Goal: Task Accomplishment & Management: Manage account settings

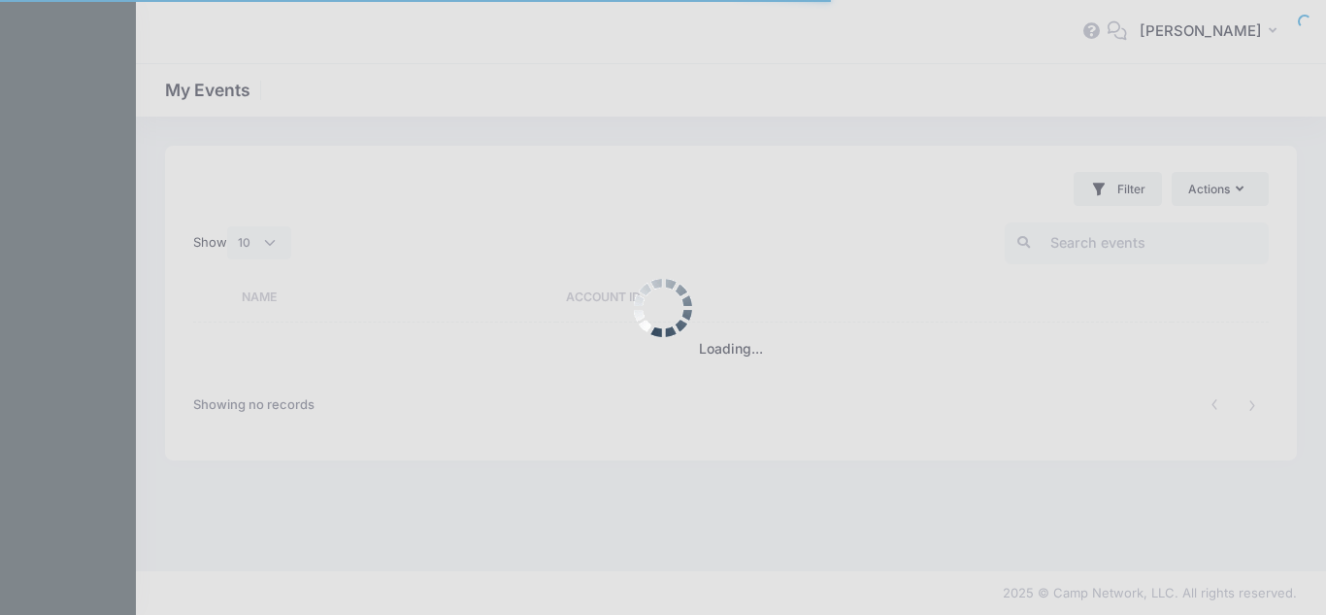
select select "10"
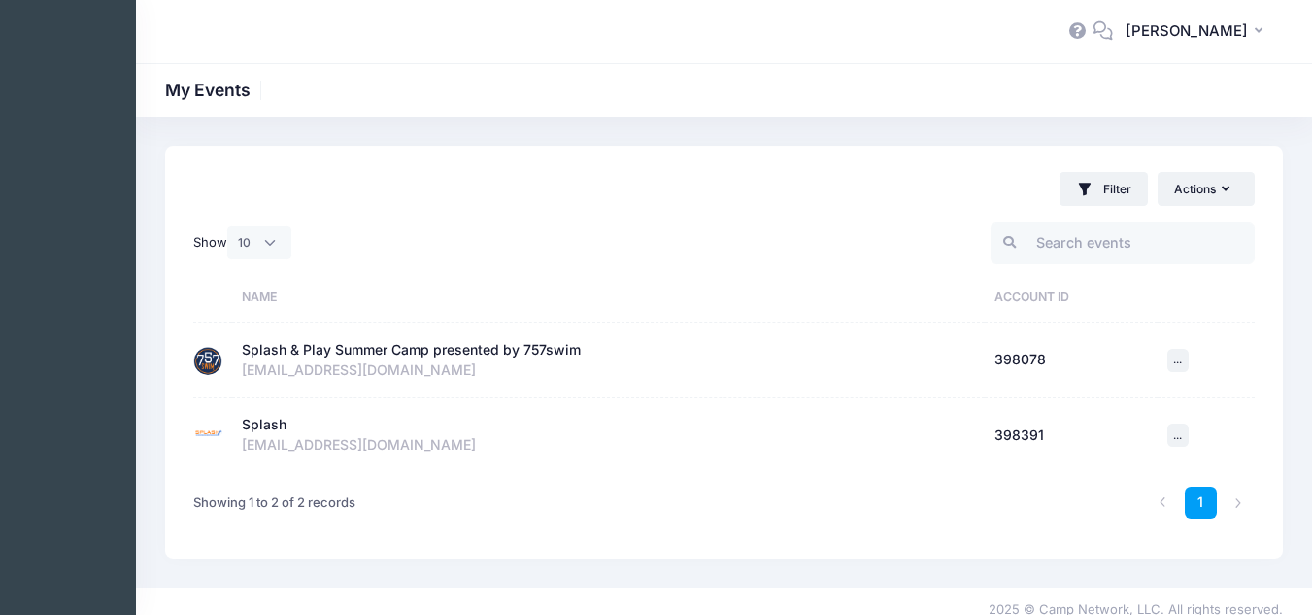
click at [463, 352] on div "Splash & Play Summer Camp presented by 757swim" at bounding box center [411, 350] width 339 height 20
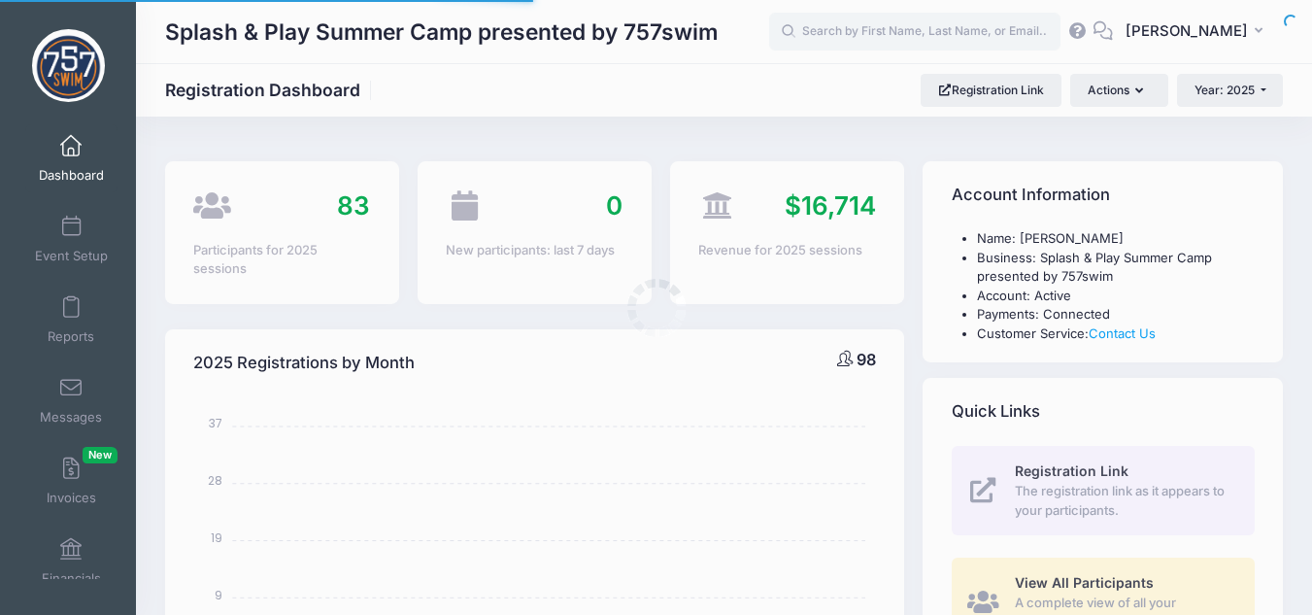
select select
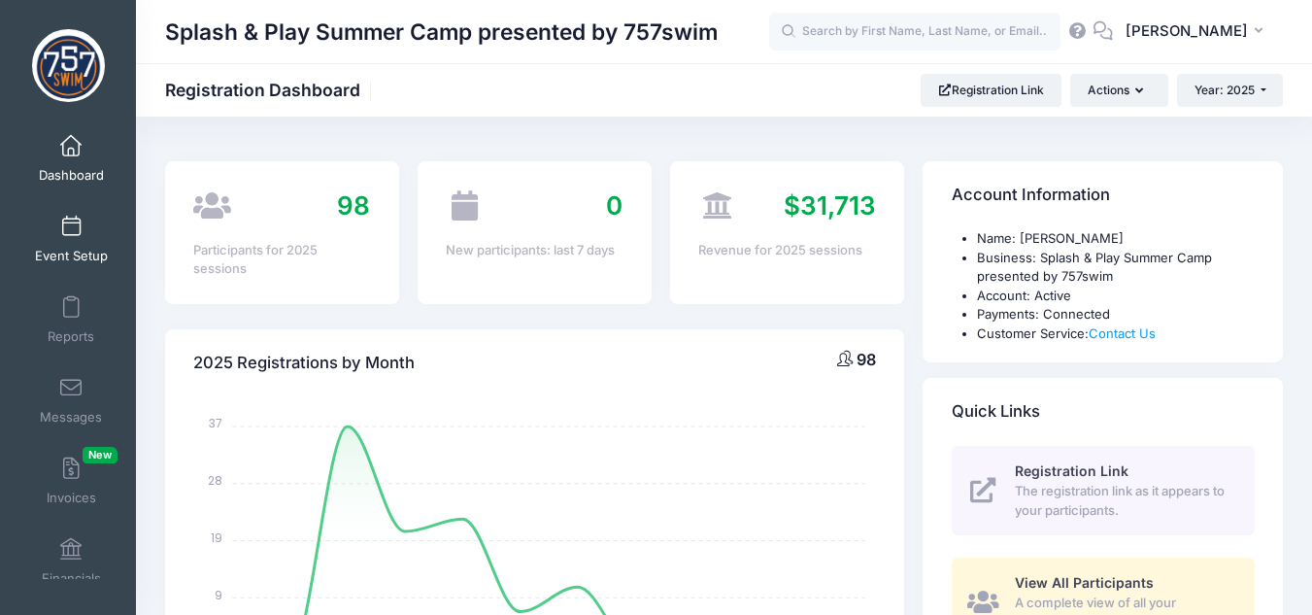
click at [71, 218] on span at bounding box center [71, 227] width 0 height 21
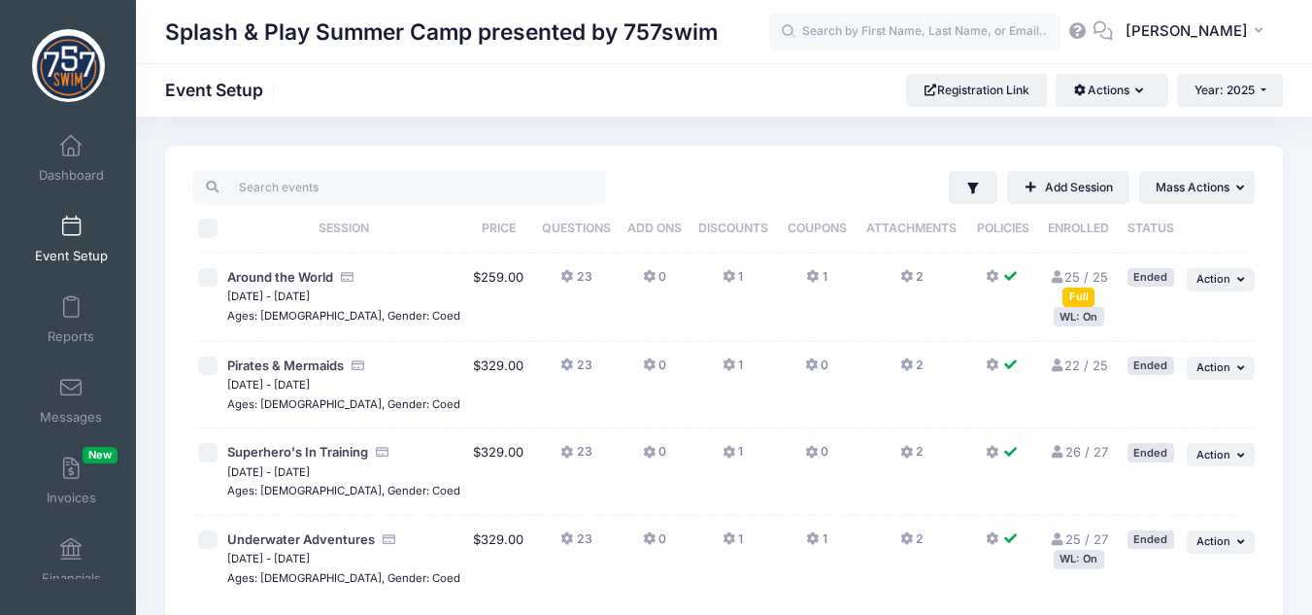
click at [900, 276] on button "2" at bounding box center [911, 282] width 23 height 28
click at [1251, 84] on span "Year: 2025" at bounding box center [1224, 90] width 60 height 15
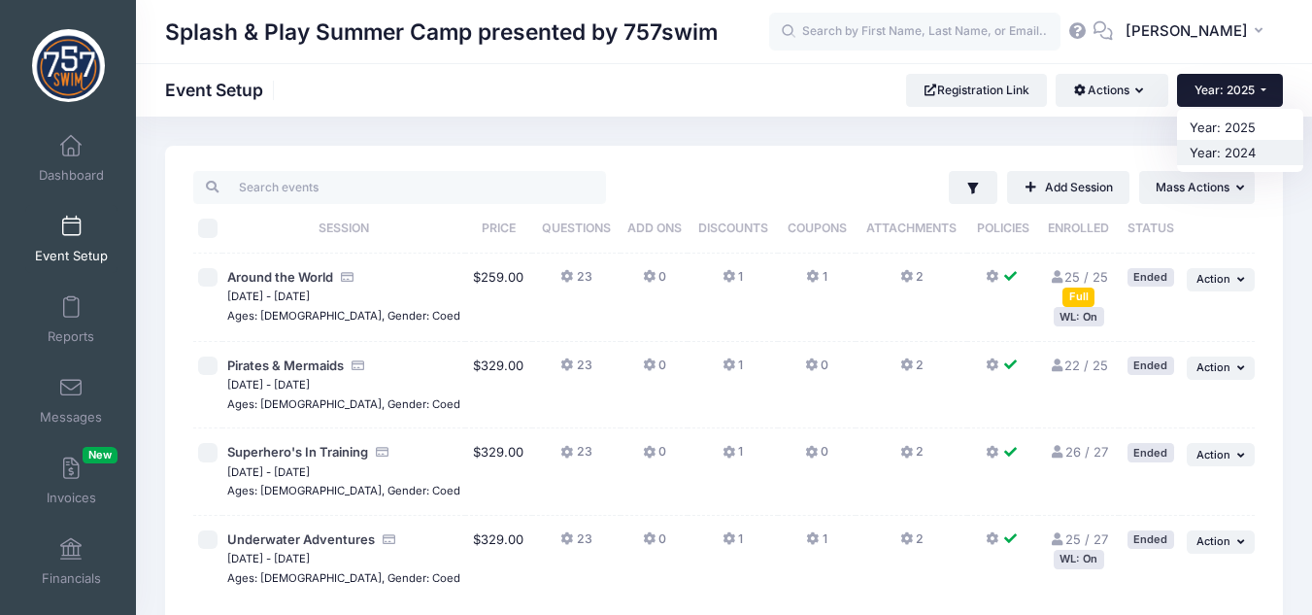
click at [1245, 153] on link "Year: 2024" at bounding box center [1240, 152] width 126 height 25
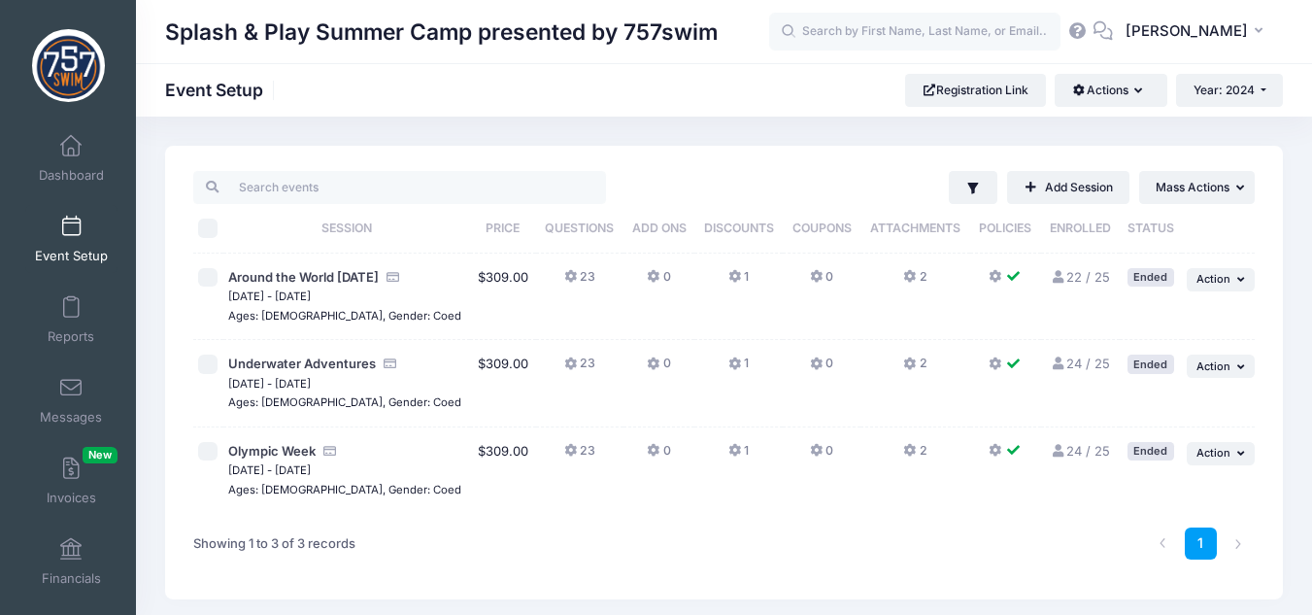
click at [907, 277] on icon at bounding box center [911, 277] width 16 height 0
click at [1154, 39] on span "[PERSON_NAME]" at bounding box center [1186, 30] width 122 height 21
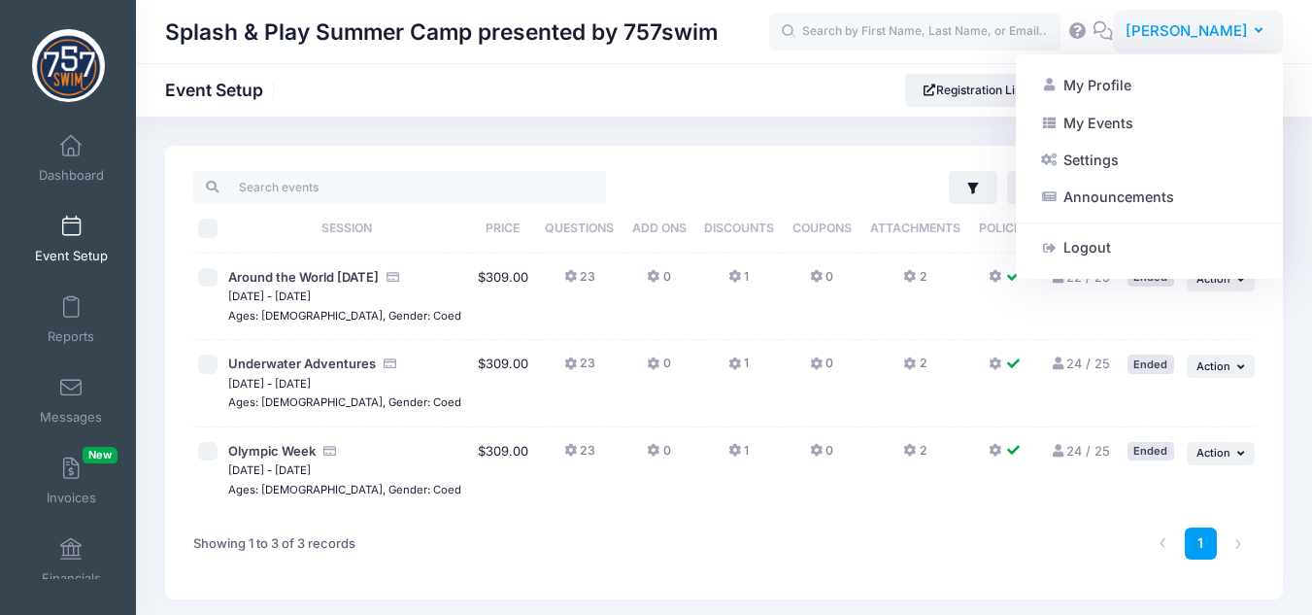
click at [1154, 39] on span "[PERSON_NAME]" at bounding box center [1186, 30] width 122 height 21
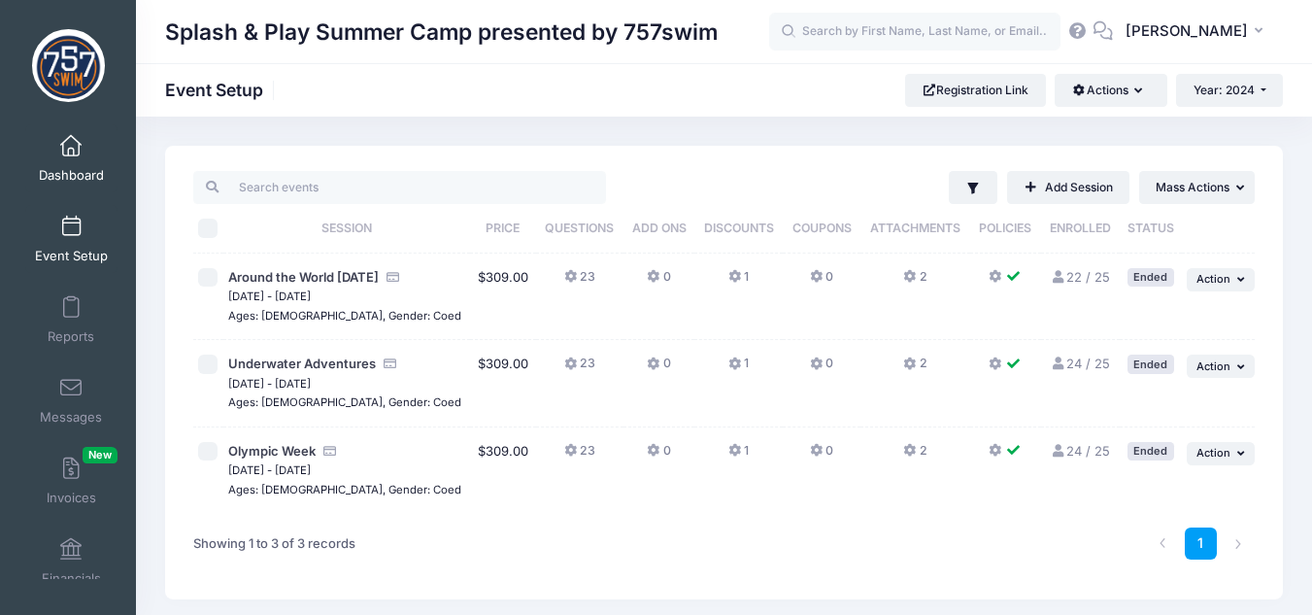
click at [66, 163] on link "Dashboard" at bounding box center [71, 158] width 92 height 68
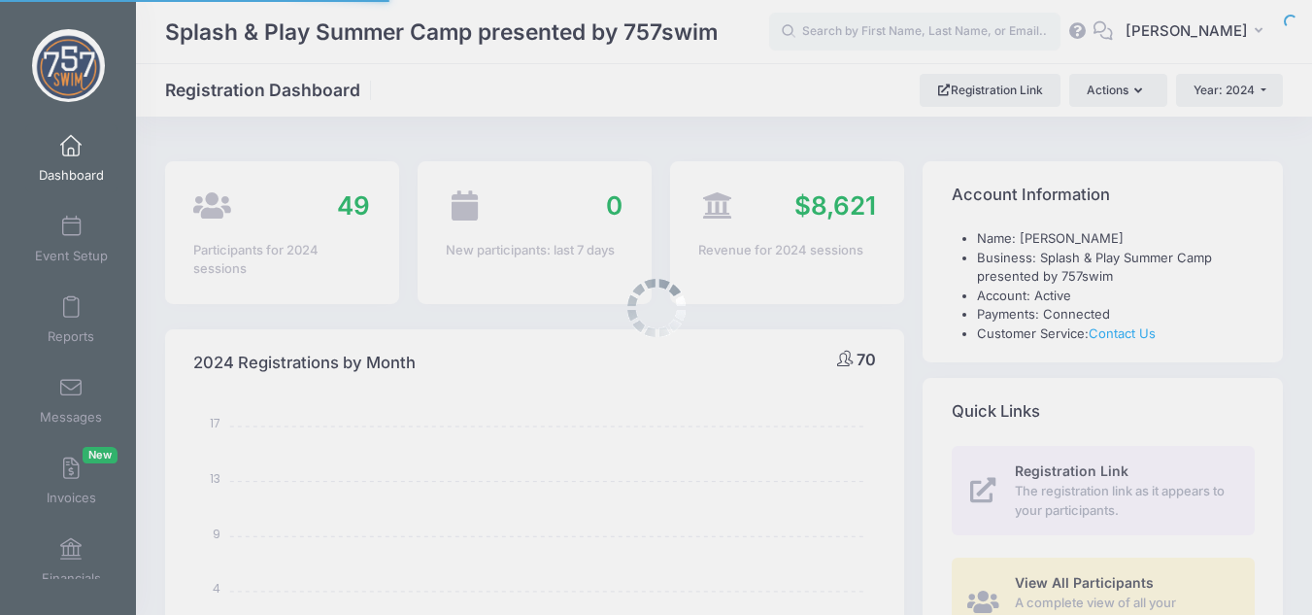
select select
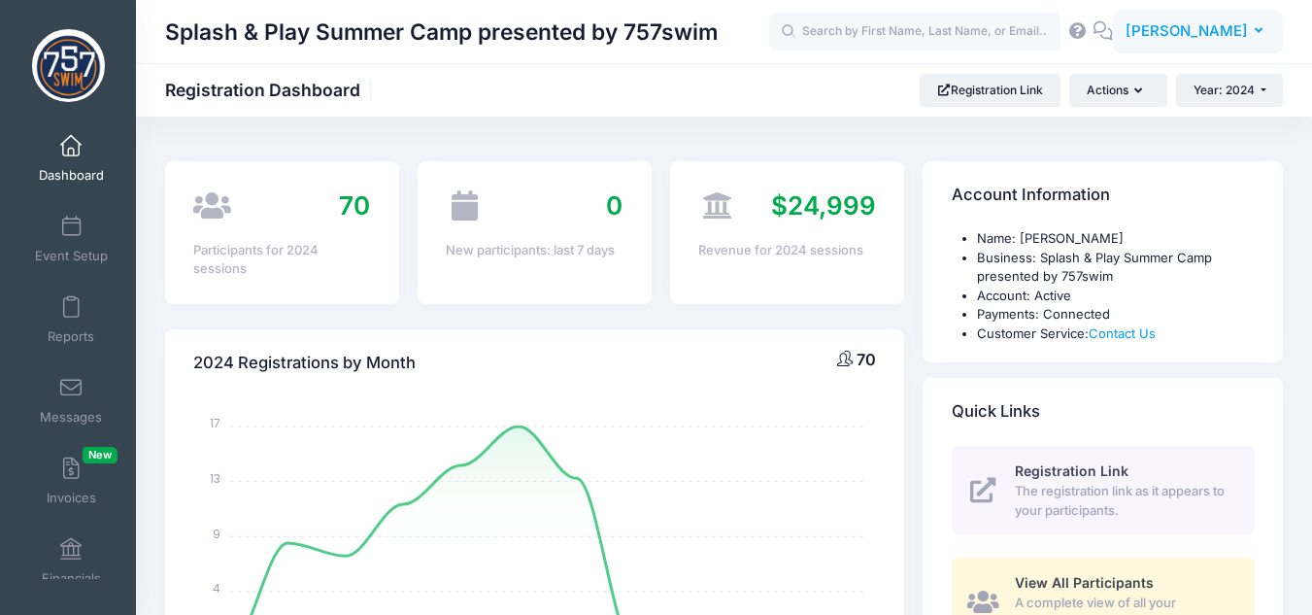
click at [1257, 31] on icon "button" at bounding box center [1262, 31] width 16 height 0
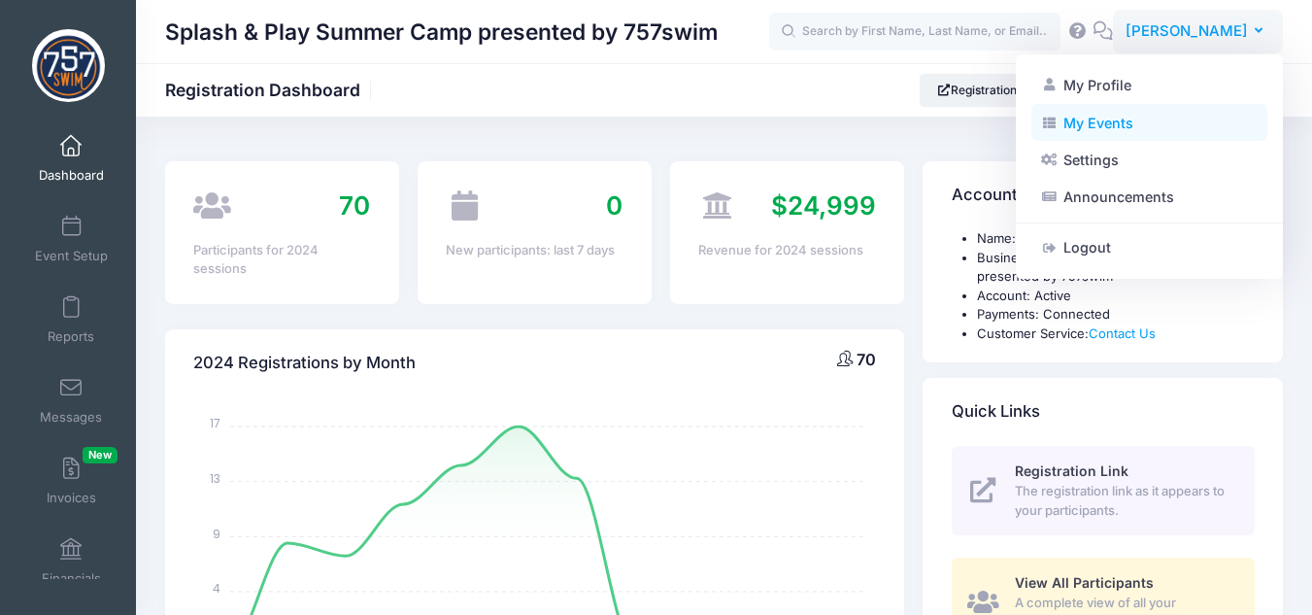
click at [1109, 119] on link "My Events" at bounding box center [1149, 122] width 236 height 37
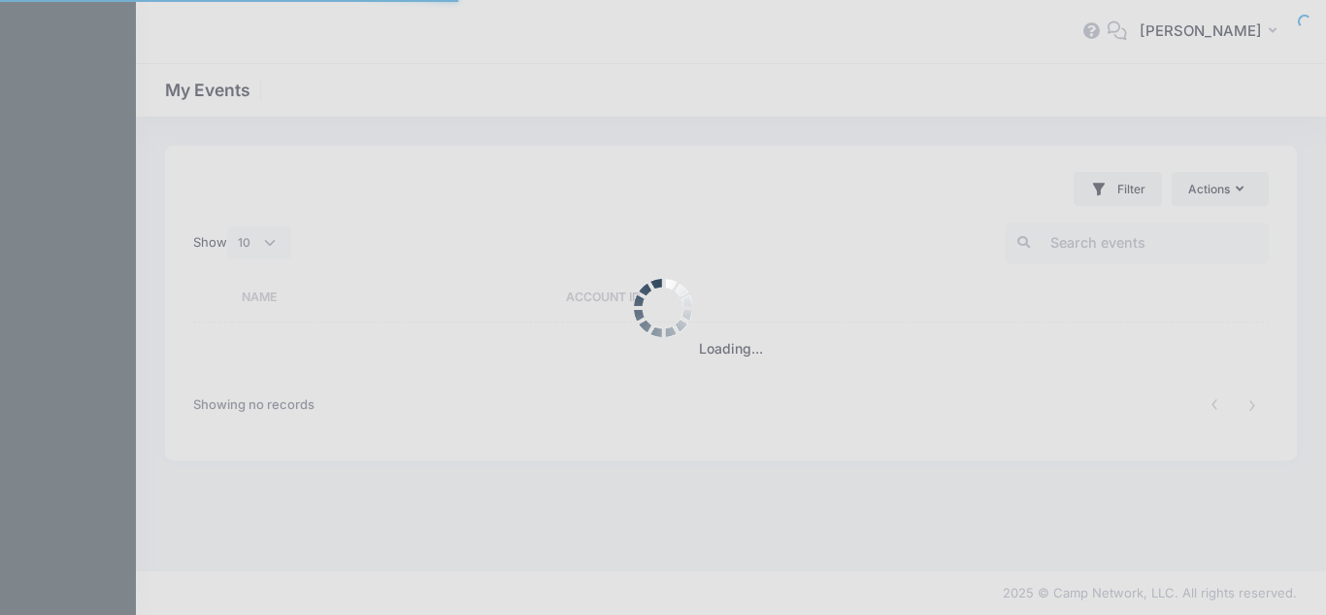
select select "10"
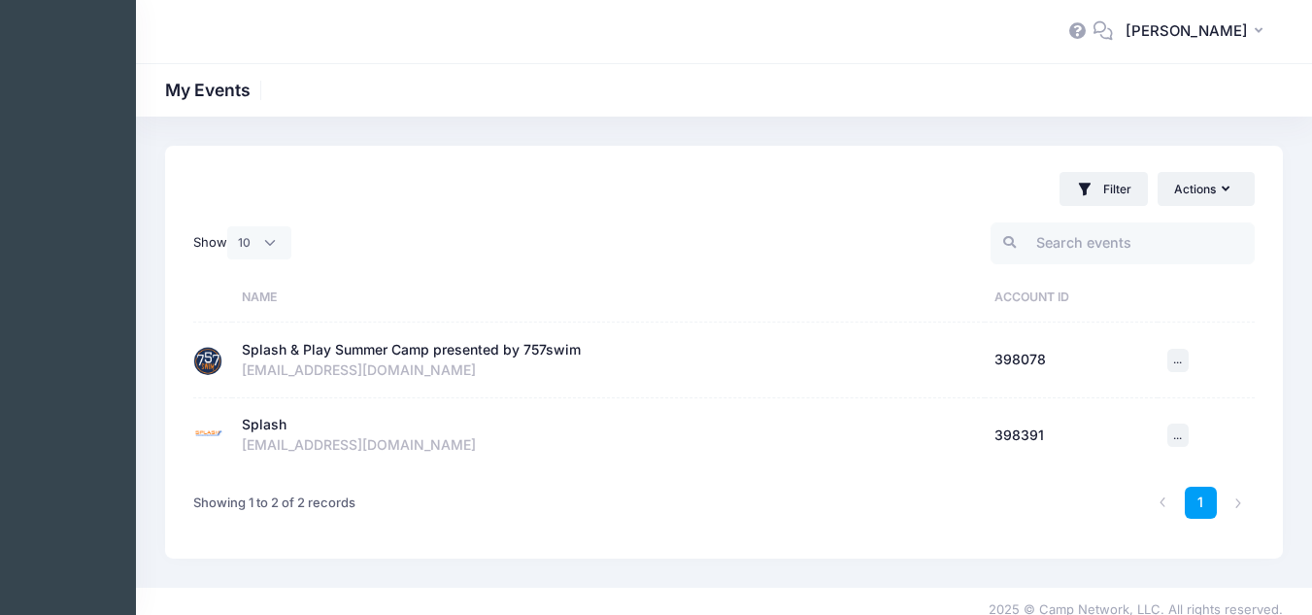
click at [279, 422] on div "Splash" at bounding box center [264, 425] width 45 height 20
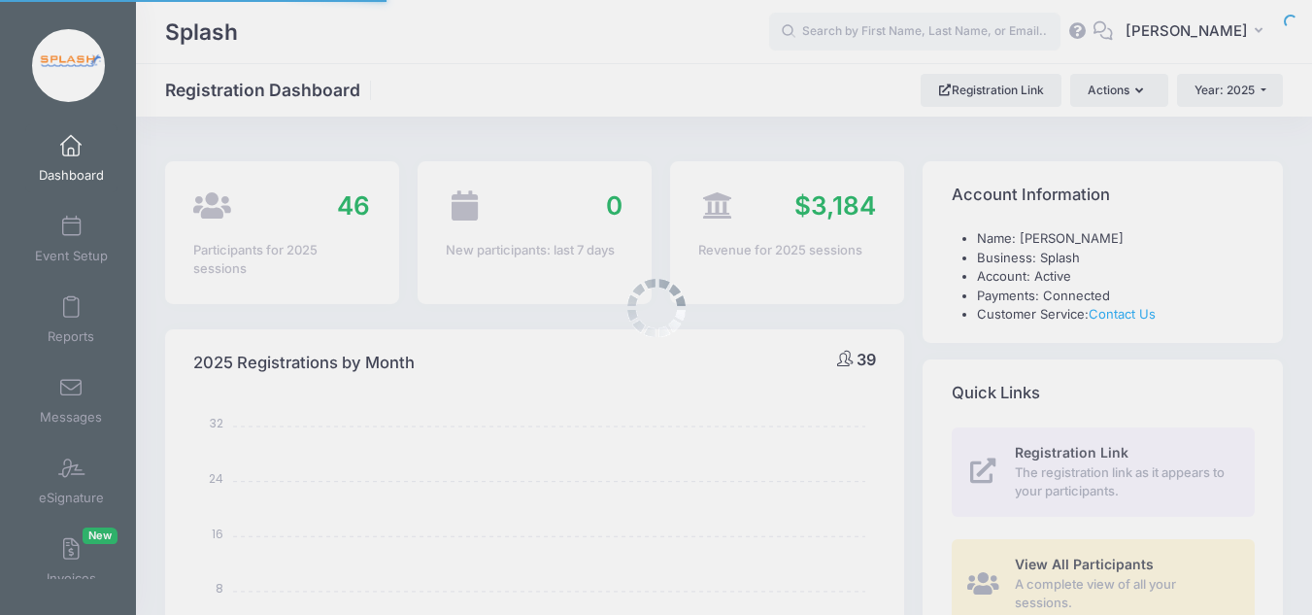
select select
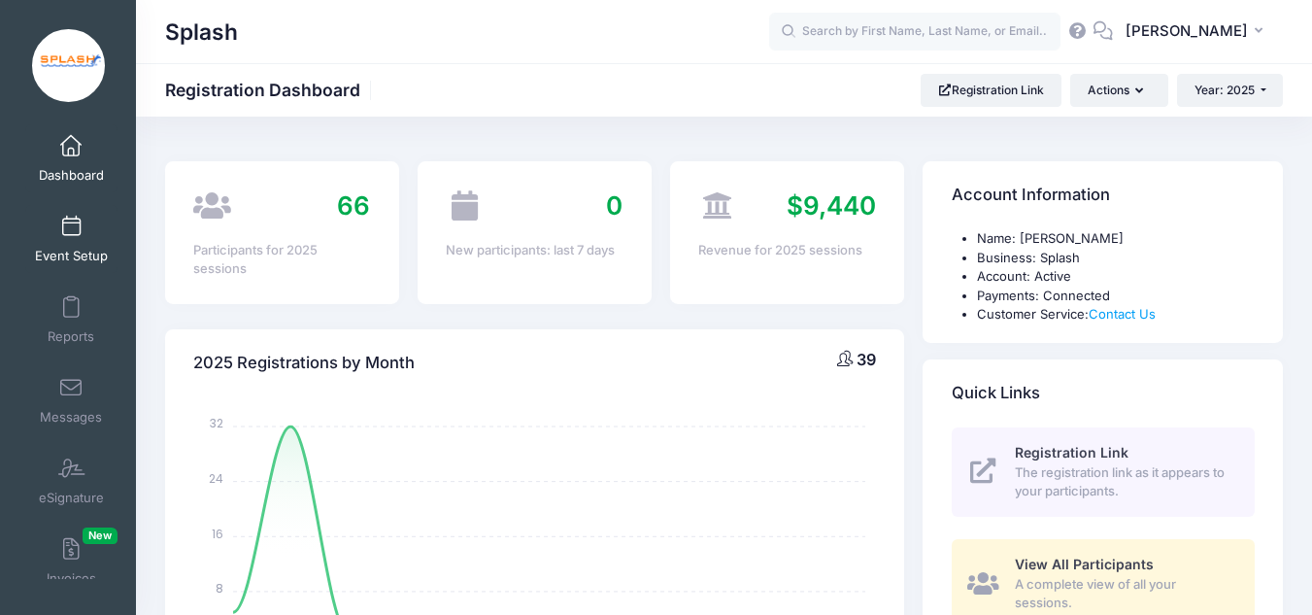
click at [70, 239] on link "Event Setup" at bounding box center [71, 239] width 92 height 68
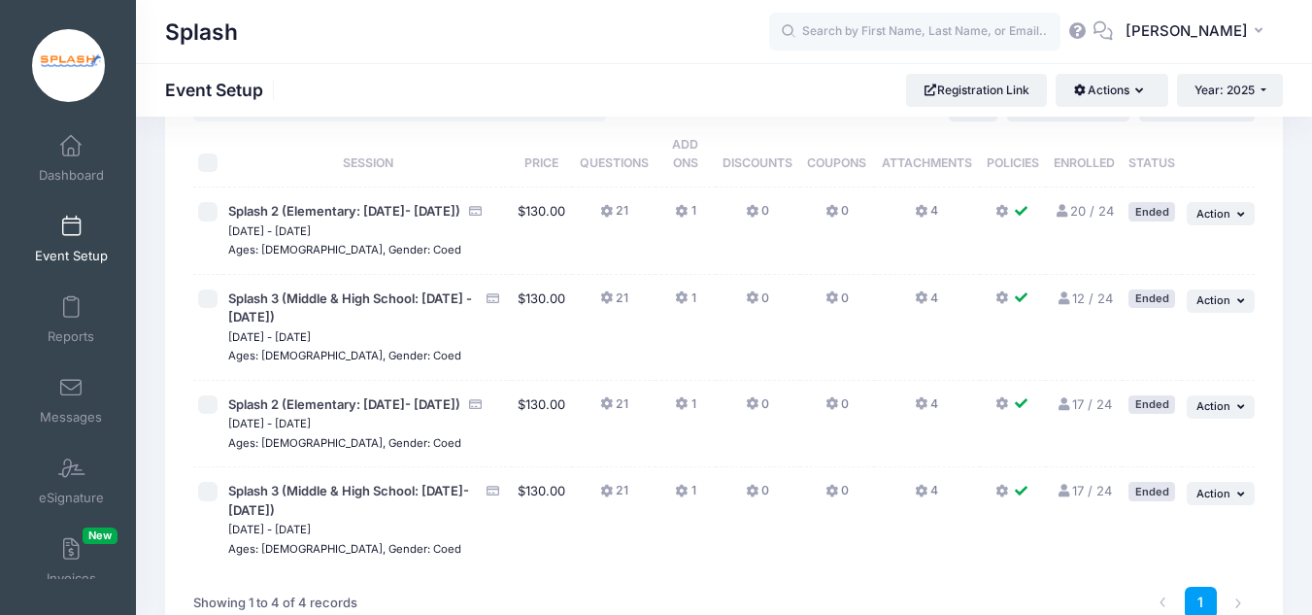
scroll to position [194, 0]
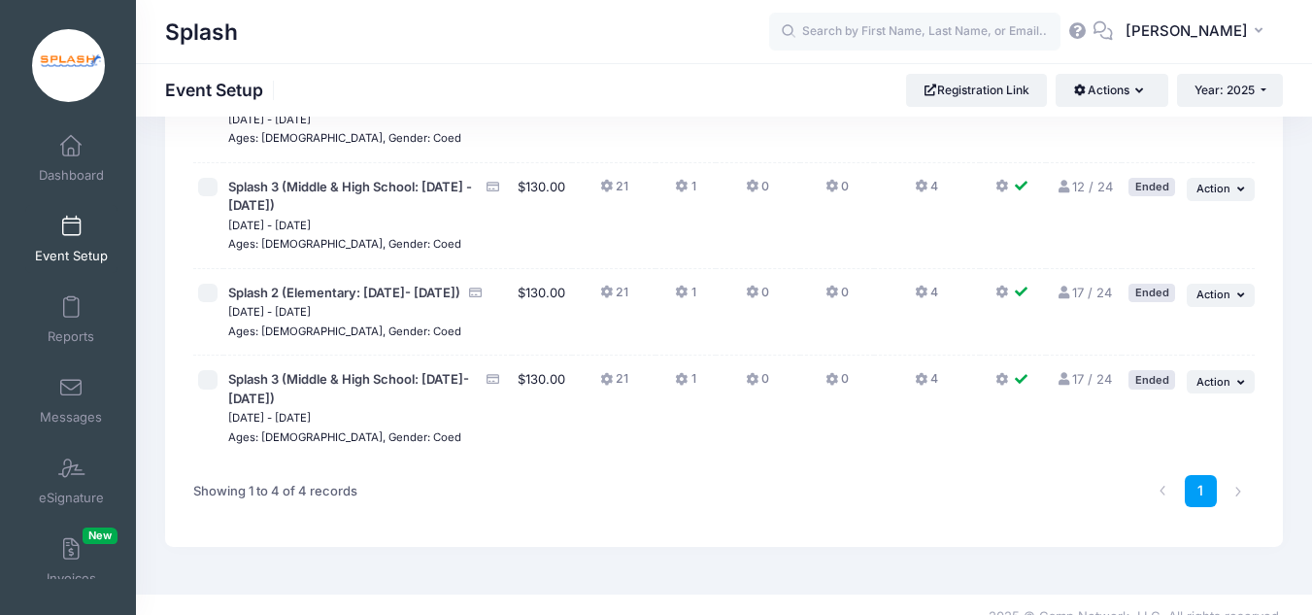
click at [928, 376] on button "4" at bounding box center [926, 384] width 23 height 28
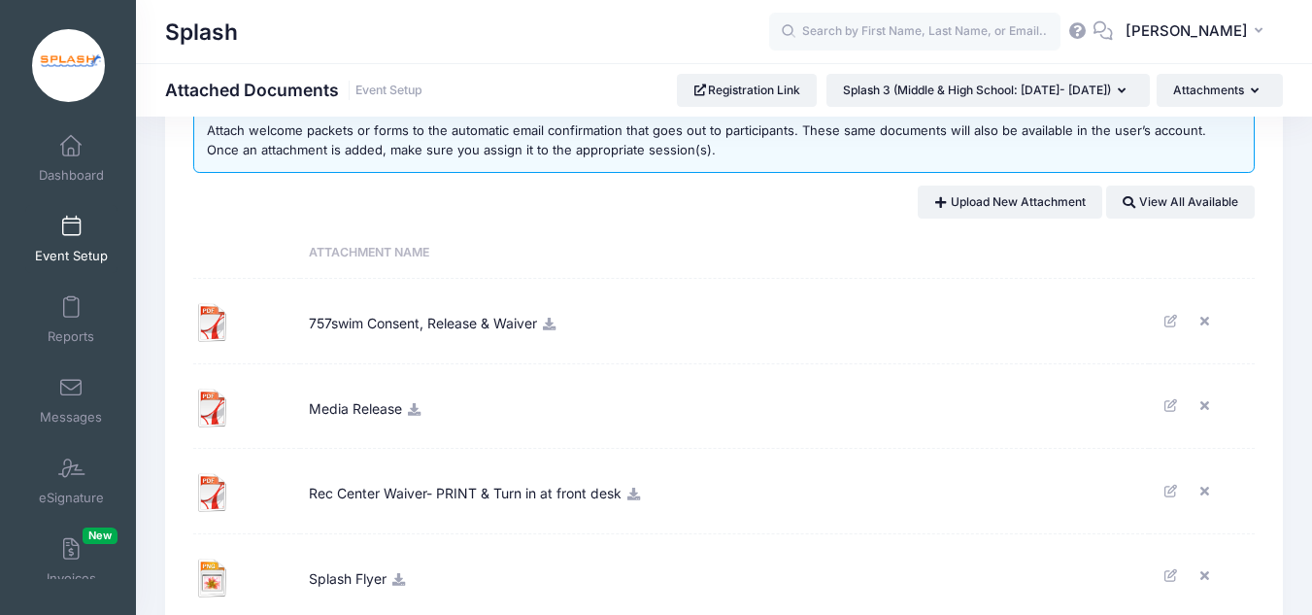
scroll to position [97, 0]
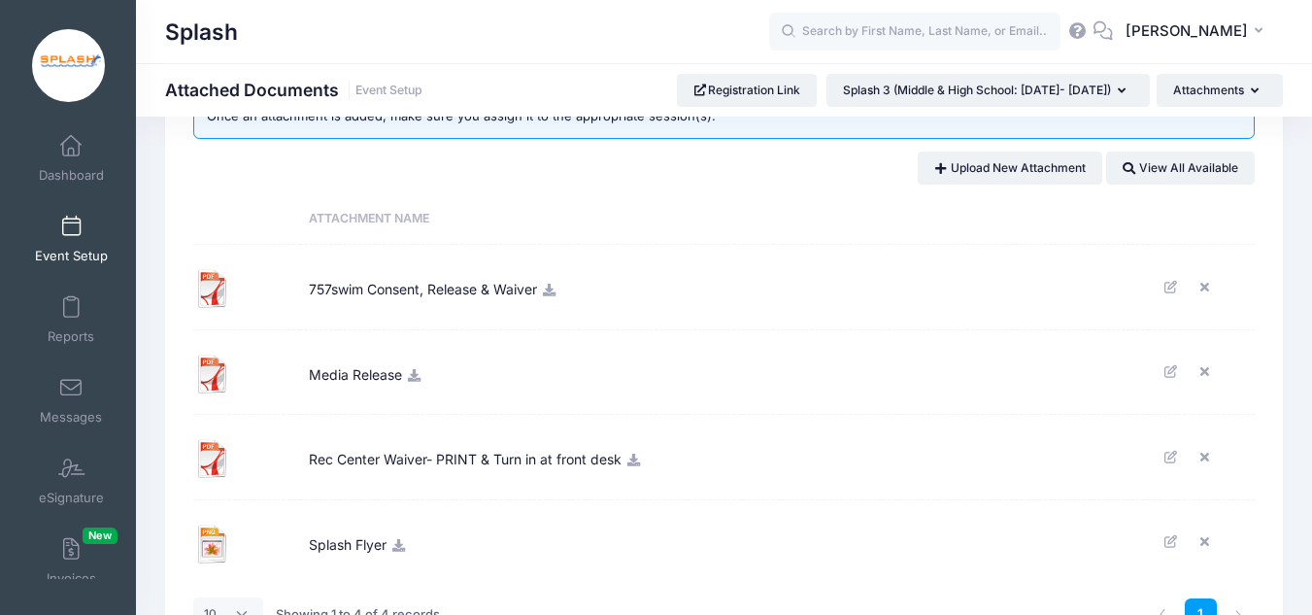
click at [414, 373] on icon at bounding box center [414, 375] width 16 height 13
click at [553, 287] on icon at bounding box center [549, 290] width 16 height 13
